Goal: Navigation & Orientation: Find specific page/section

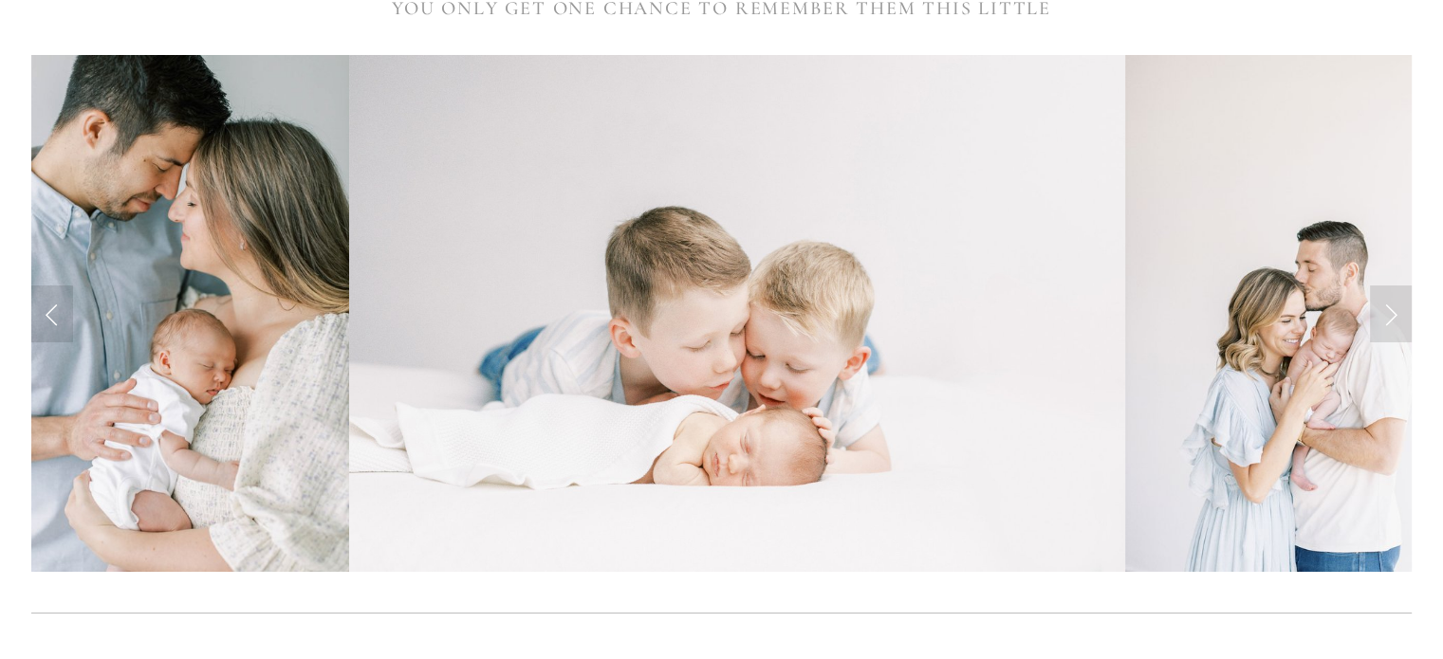
scroll to position [474, 0]
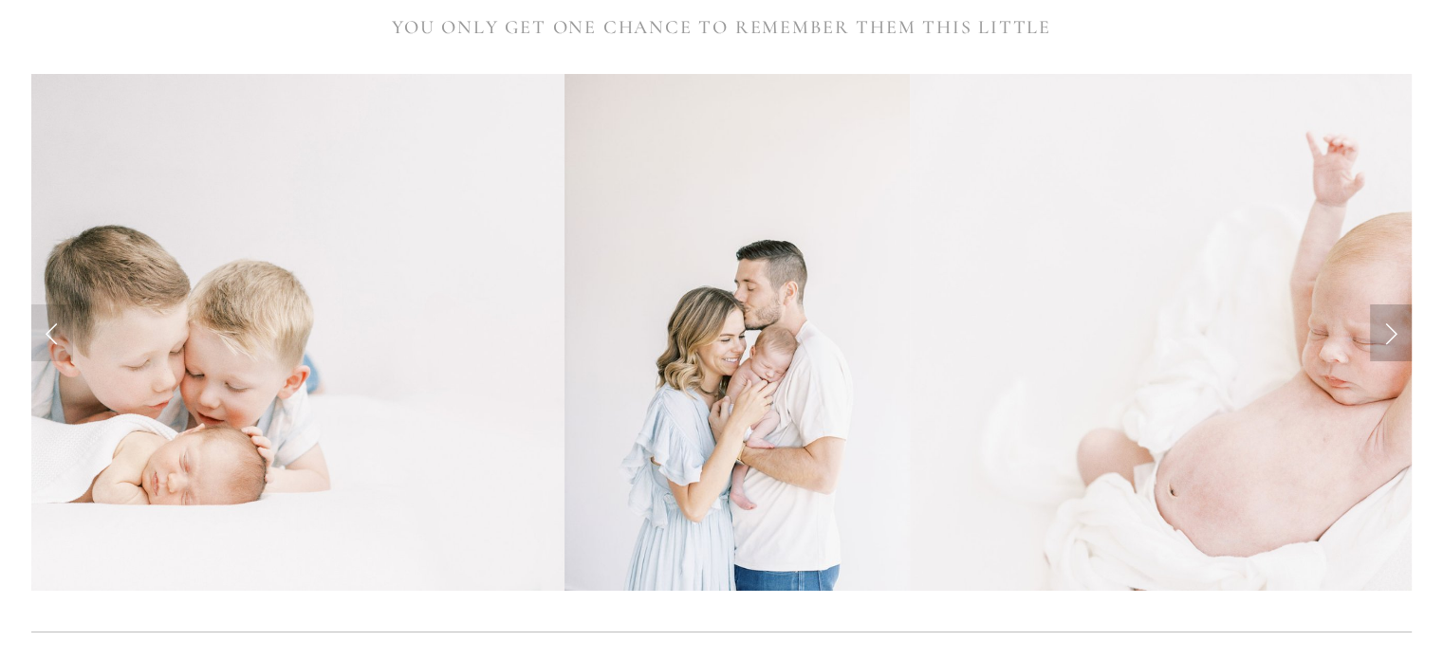
click at [1384, 338] on link "Next Slide" at bounding box center [1391, 333] width 42 height 57
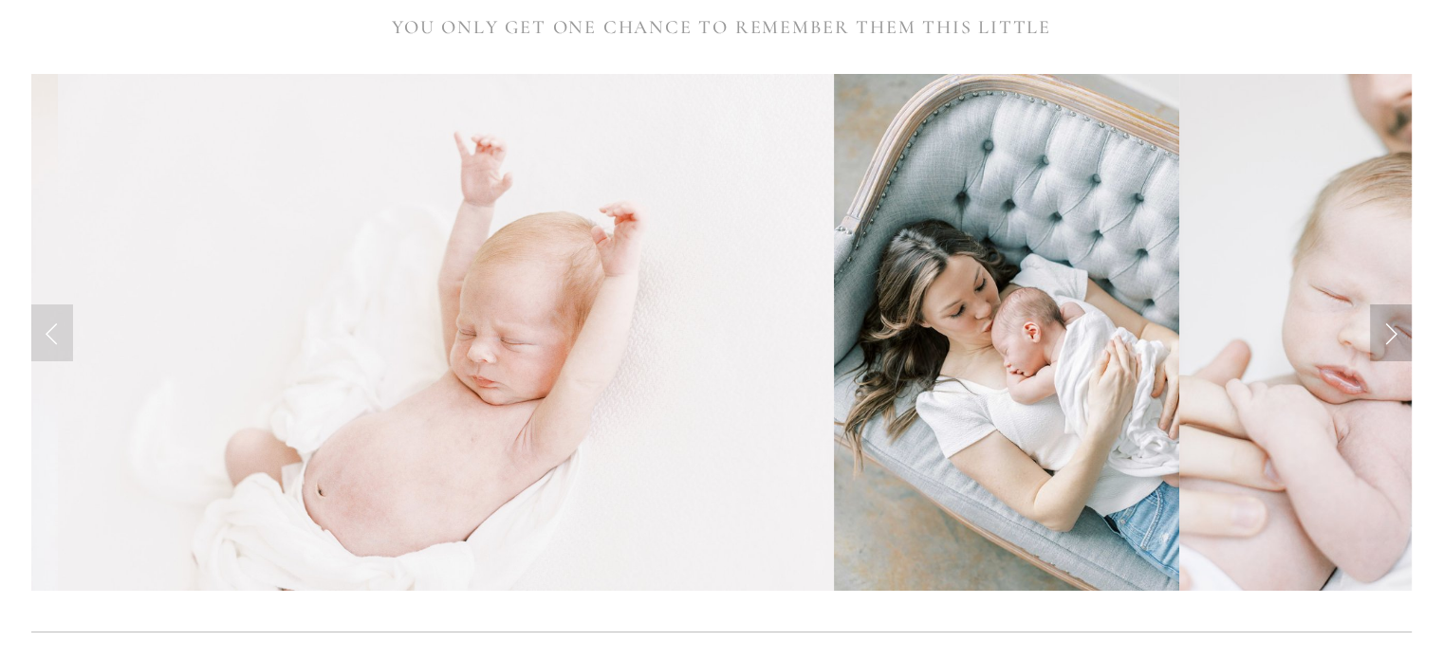
click at [1385, 337] on link "Next Slide" at bounding box center [1391, 333] width 42 height 57
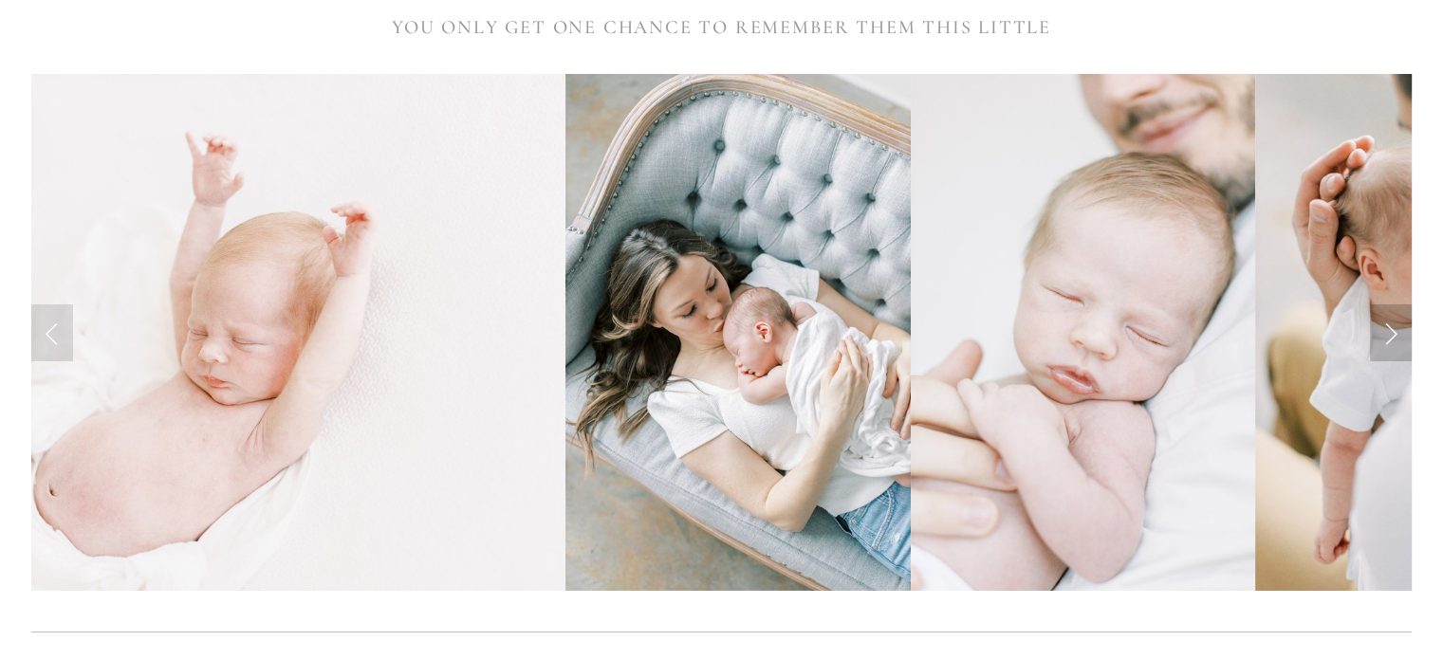
click at [1385, 337] on link "Next Slide" at bounding box center [1391, 333] width 42 height 57
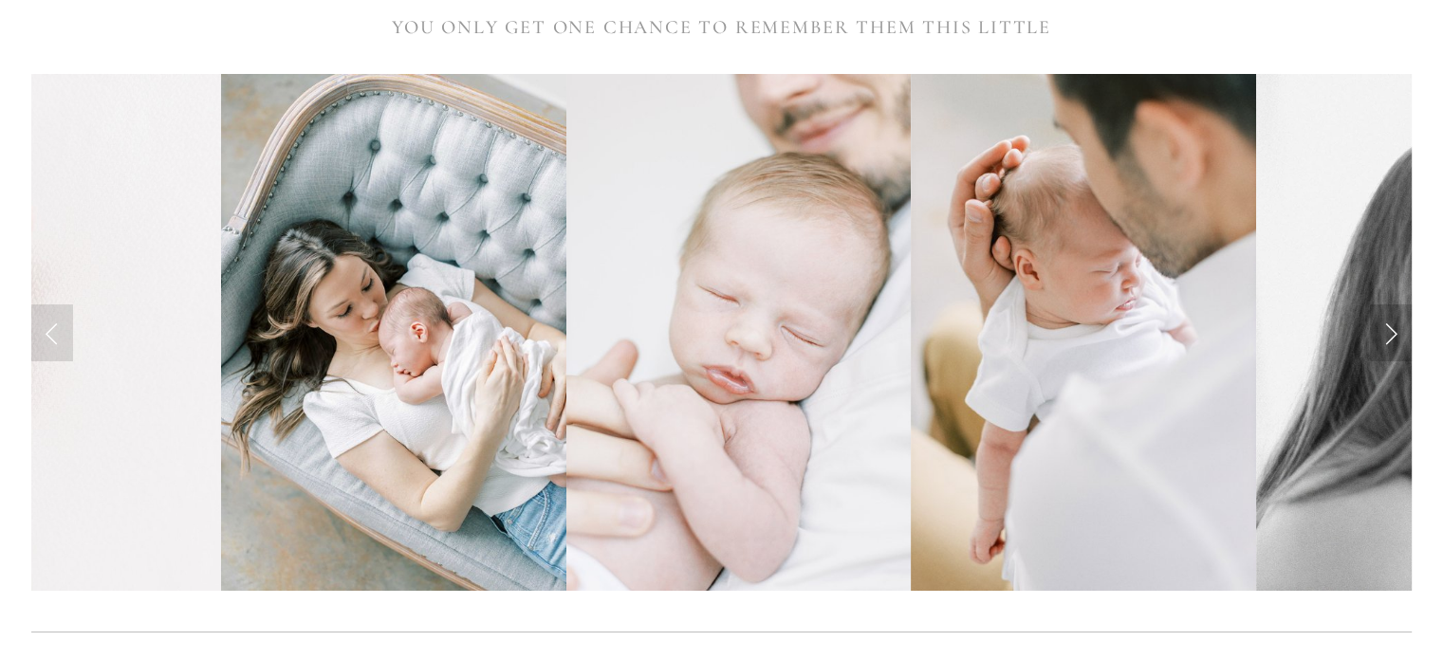
click at [1385, 337] on link "Next Slide" at bounding box center [1391, 333] width 42 height 57
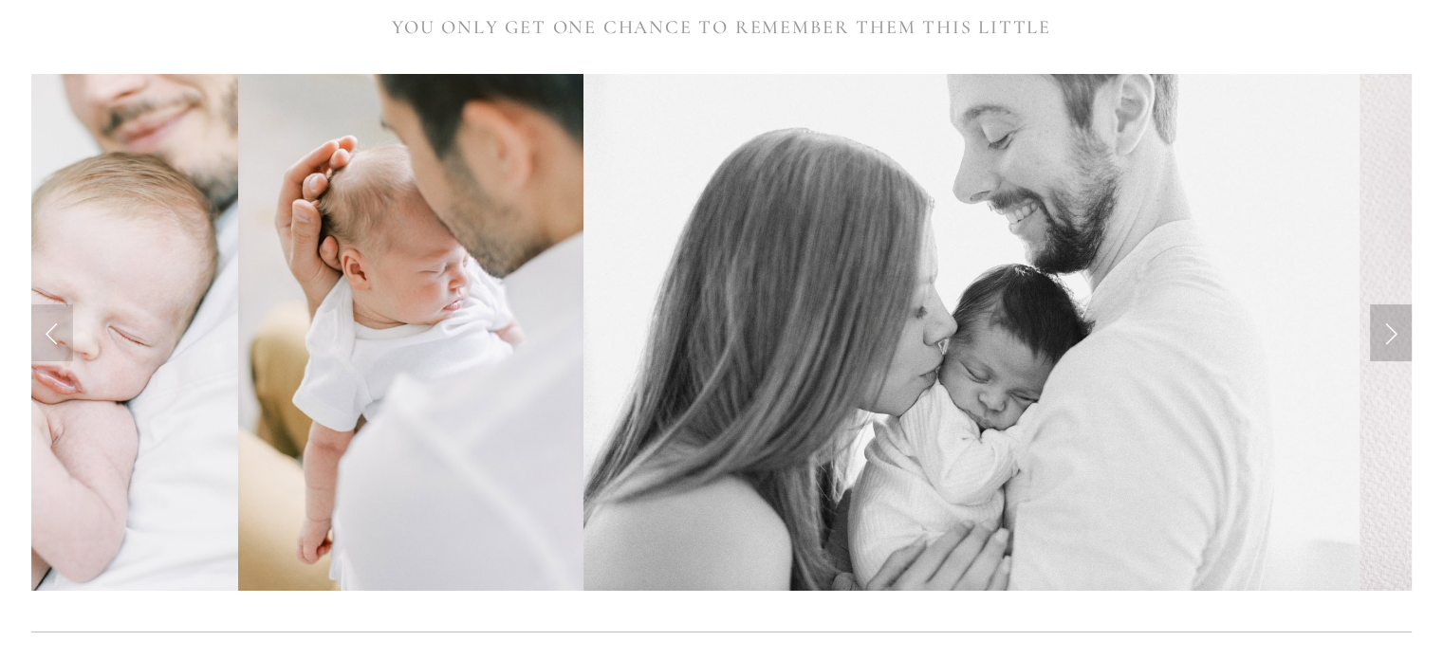
click at [1385, 337] on link "Next Slide" at bounding box center [1391, 333] width 42 height 57
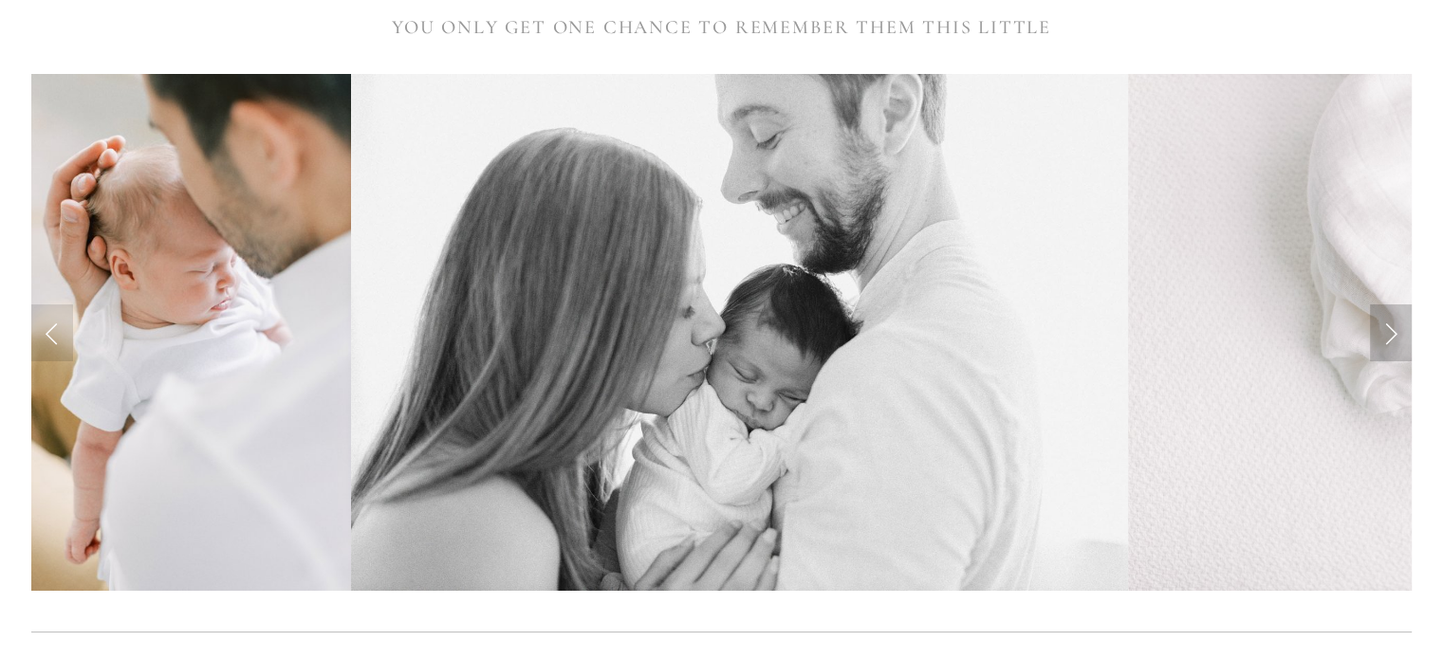
click at [1385, 337] on link "Next Slide" at bounding box center [1391, 333] width 42 height 57
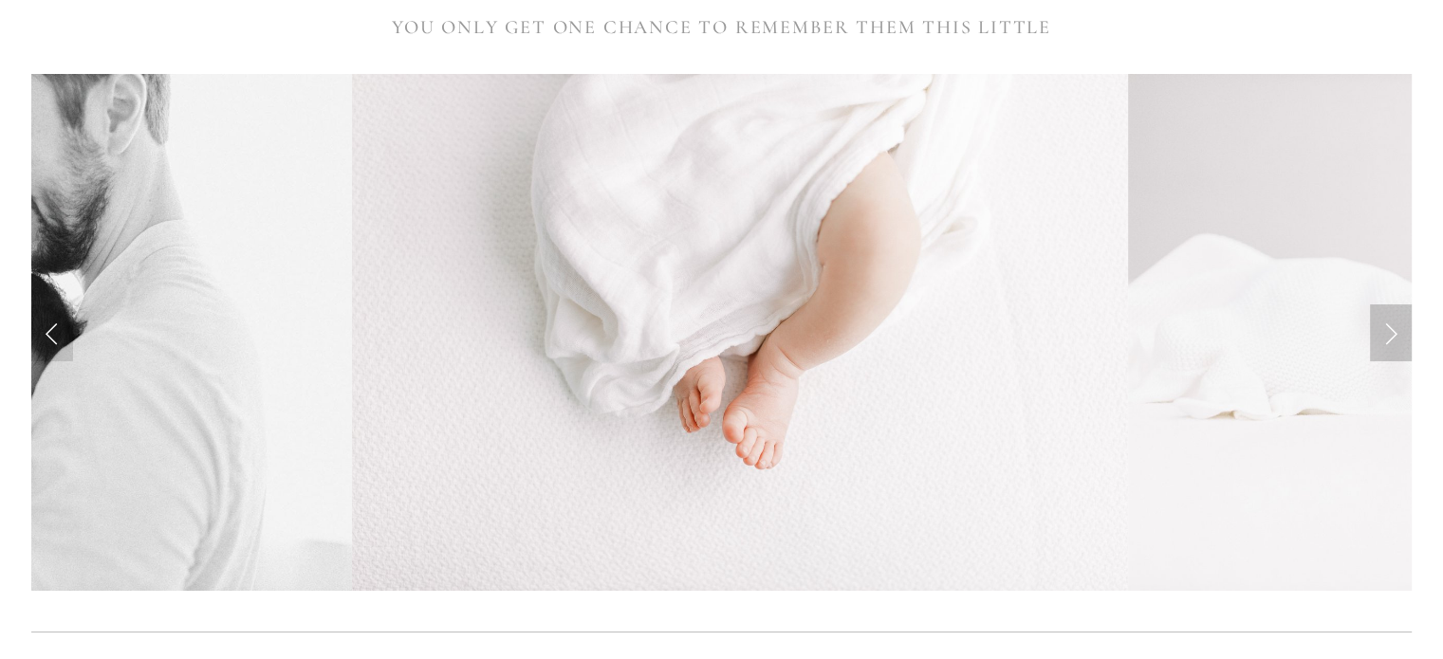
scroll to position [285, 0]
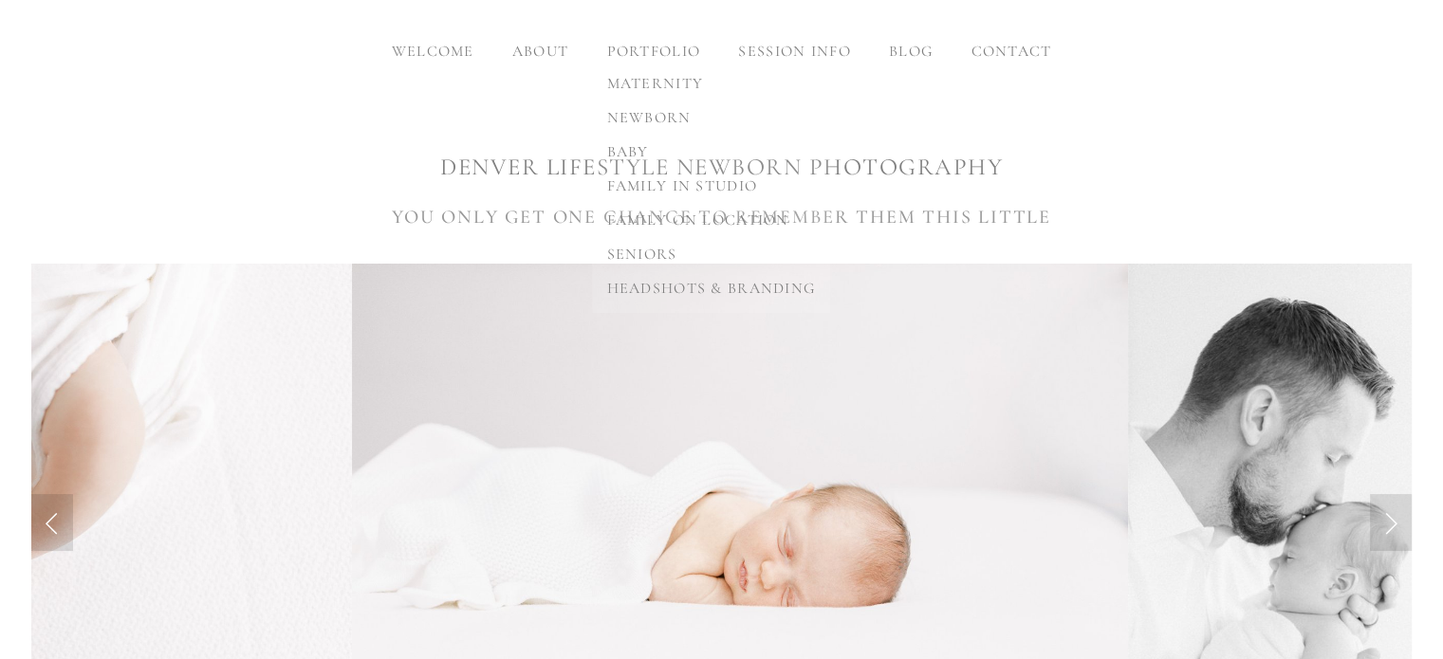
click at [652, 110] on span "newborn" at bounding box center [649, 117] width 84 height 19
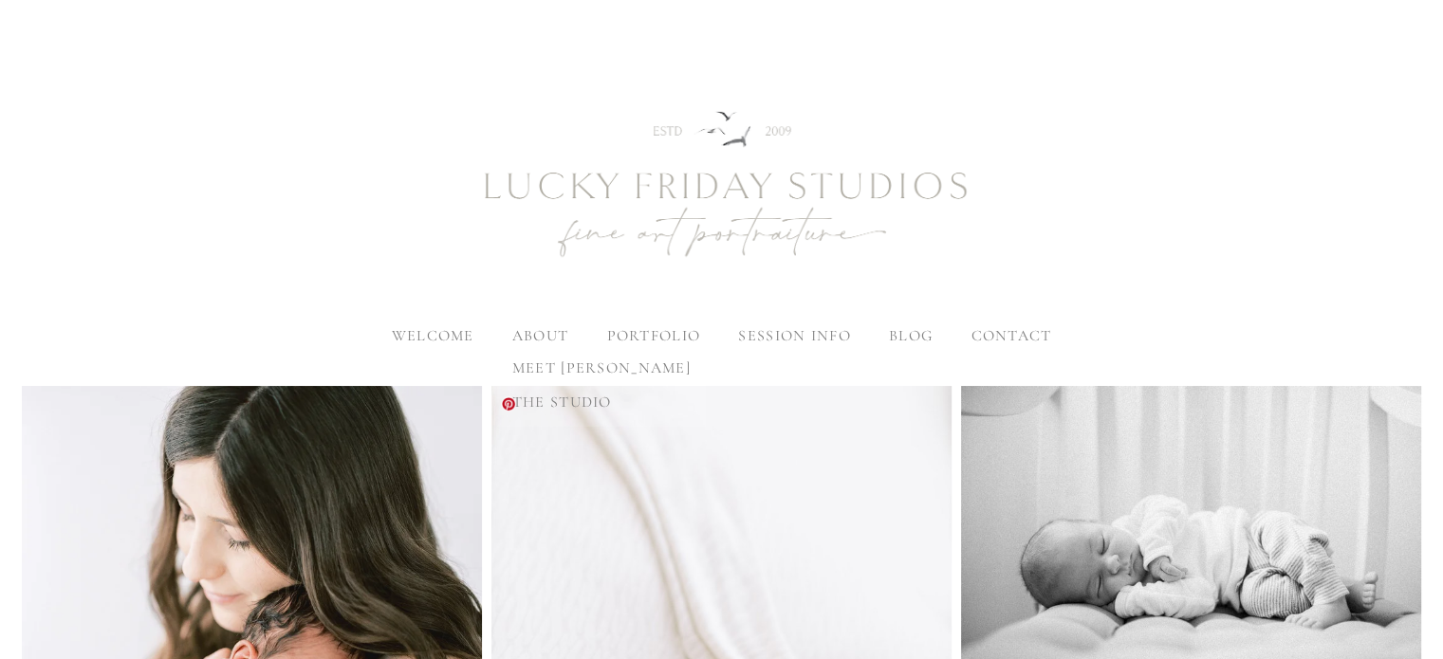
click at [553, 399] on span "the studio" at bounding box center [562, 402] width 100 height 19
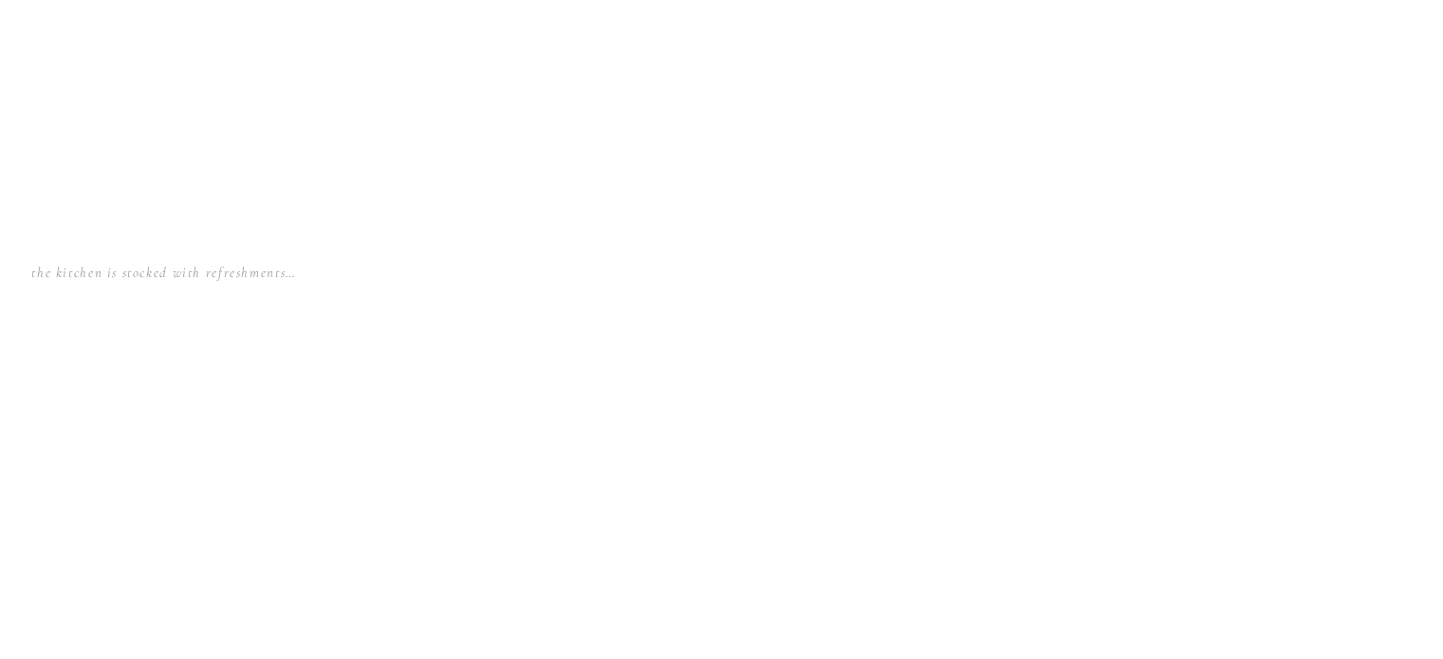
scroll to position [12430, 0]
